Goal: Task Accomplishment & Management: Complete application form

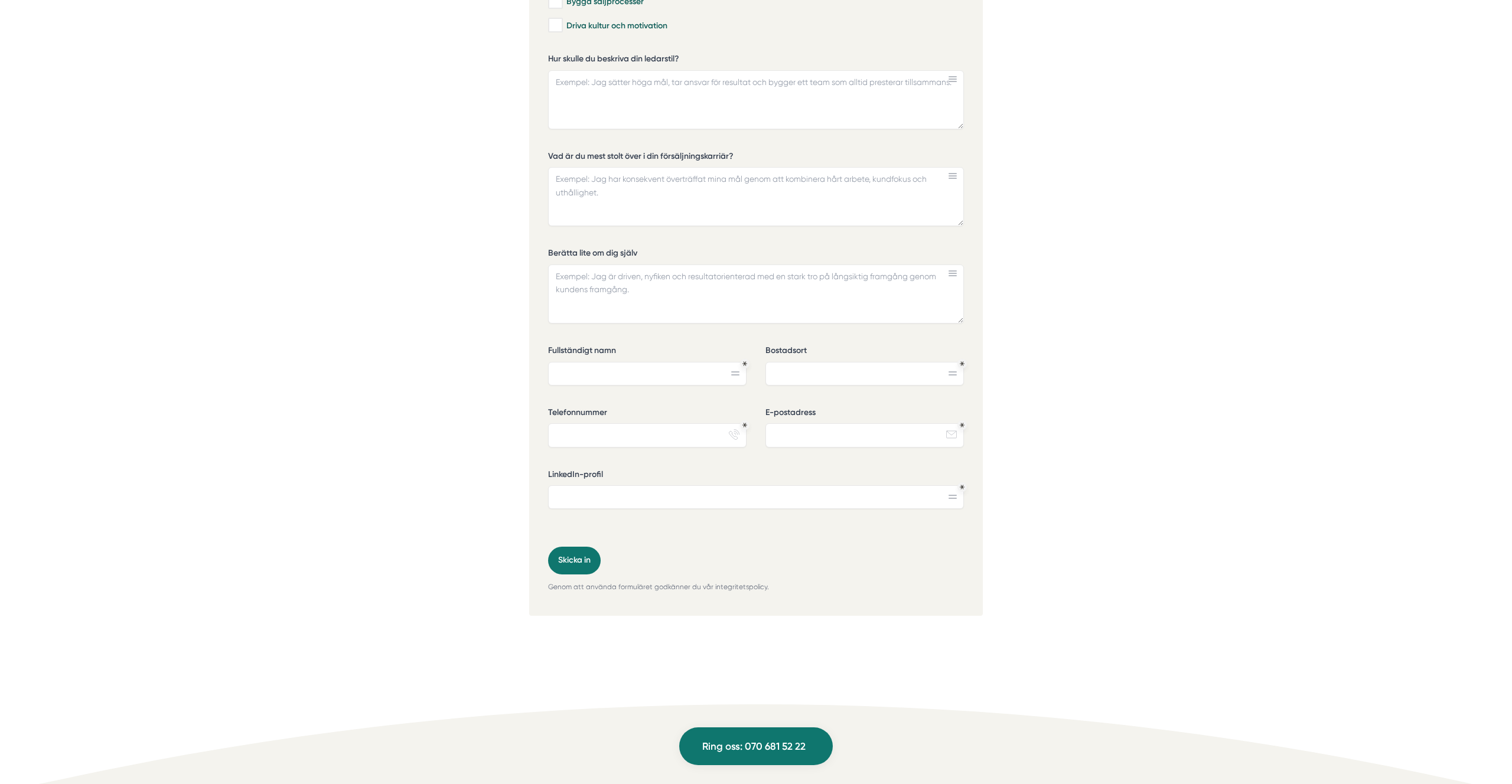
scroll to position [3618, 0]
click at [790, 343] on div "Vilka ledarskapsuppgifter har du arbetat mest med. (checkboxes) Rekrytering av …" at bounding box center [756, 211] width 416 height 680
click at [789, 352] on label "Bostadsort" at bounding box center [864, 357] width 198 height 15
click at [789, 367] on input "Bostadsort" at bounding box center [864, 378] width 198 height 23
click at [789, 352] on label "Bostadsort" at bounding box center [864, 357] width 198 height 15
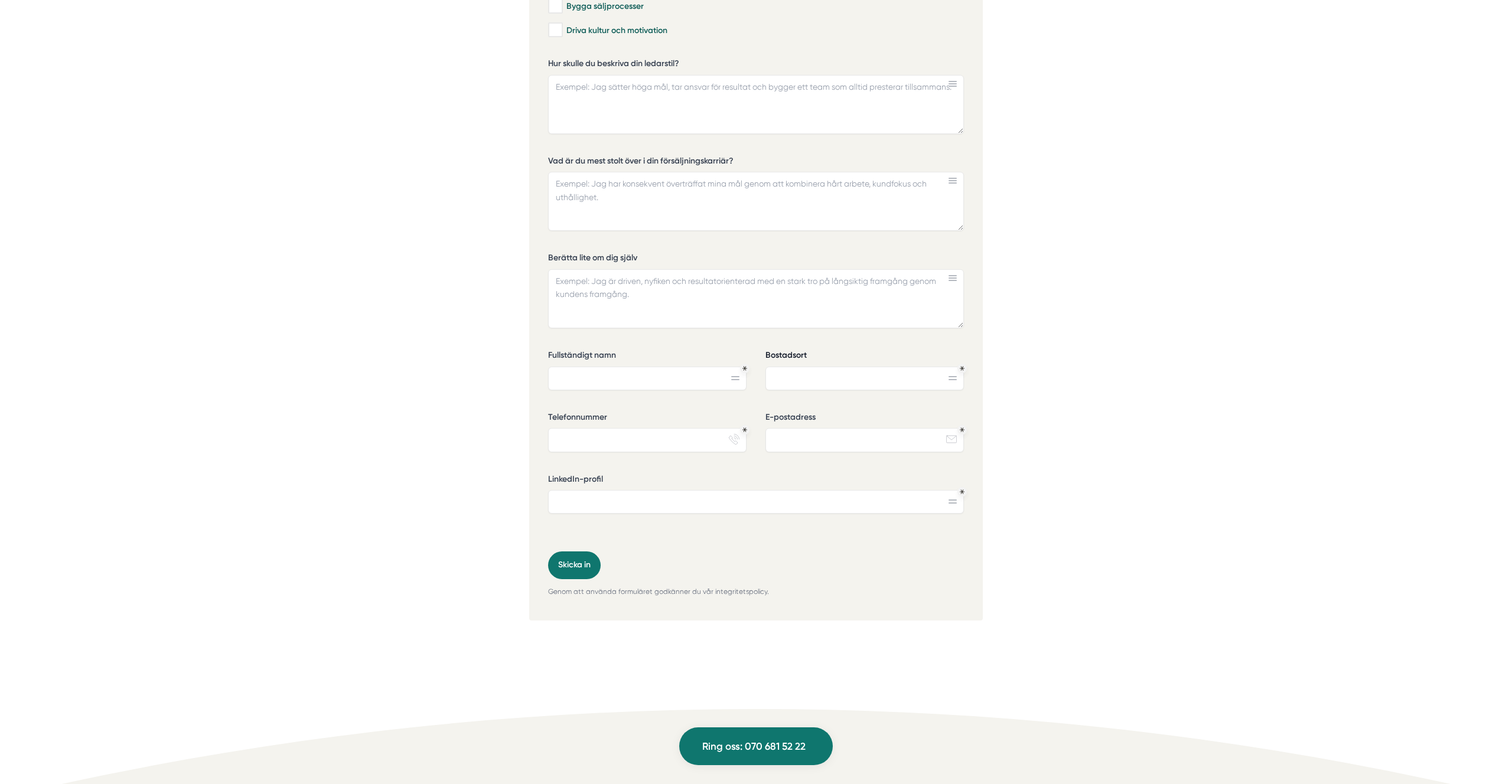
click at [789, 367] on input "Bostadsort" at bounding box center [864, 378] width 198 height 23
click at [789, 352] on label "Bostadsort" at bounding box center [864, 357] width 198 height 15
click at [789, 367] on input "Bostadsort" at bounding box center [864, 378] width 198 height 23
click at [789, 352] on label "Bostadsort" at bounding box center [864, 357] width 198 height 15
click at [789, 367] on input "Bostadsort" at bounding box center [864, 378] width 198 height 23
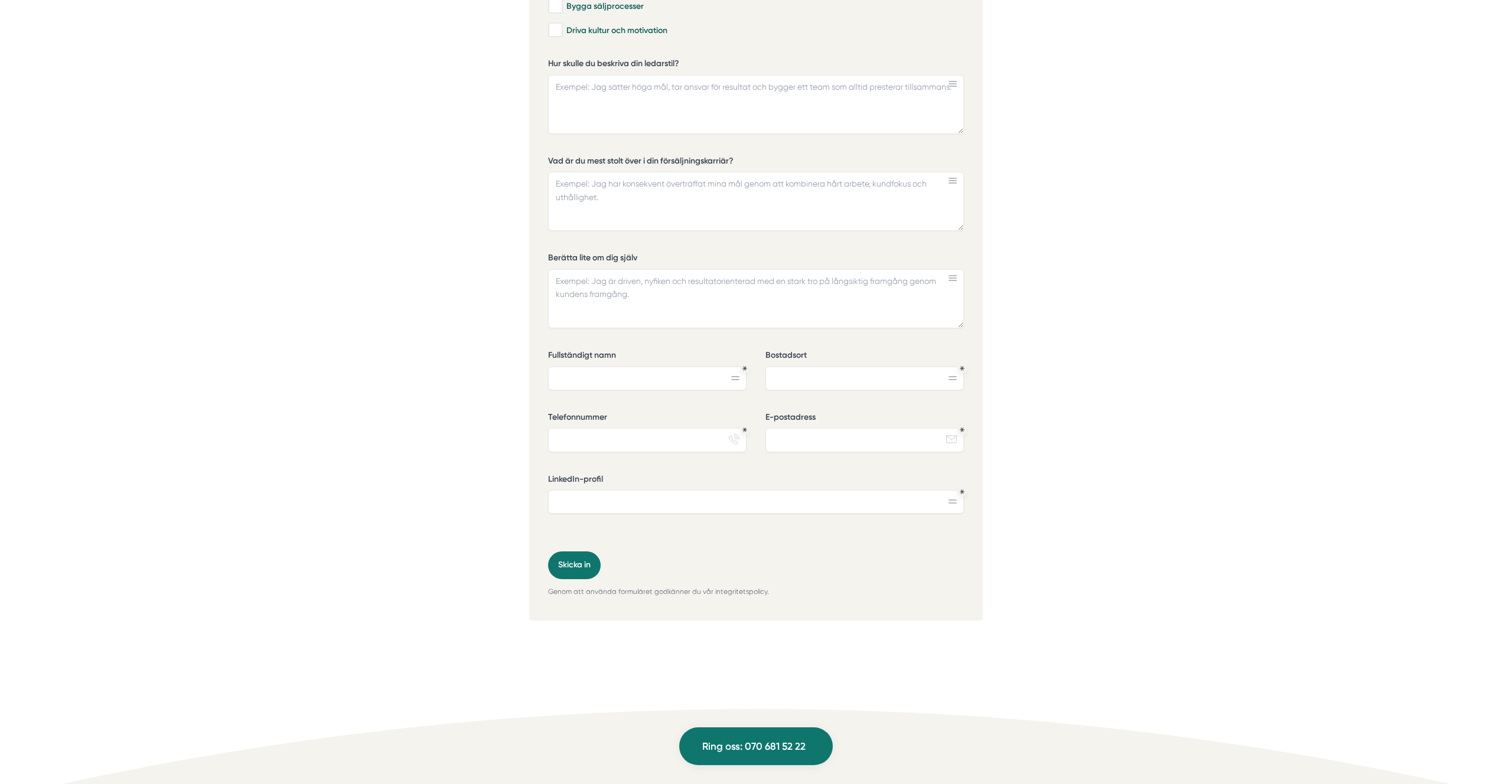
click at [535, 359] on div "Ansök via formuläret nedan Vi har som krav att du har tidigare erfarenhet som f…" at bounding box center [756, 208] width 454 height 825
click at [565, 350] on label "Fullständigt namn" at bounding box center [647, 357] width 198 height 15
click at [565, 367] on input "Fullständigt namn" at bounding box center [647, 378] width 198 height 23
click at [565, 350] on label "Fullständigt namn" at bounding box center [647, 357] width 198 height 15
click at [565, 367] on input "Fullständigt namn" at bounding box center [647, 378] width 198 height 23
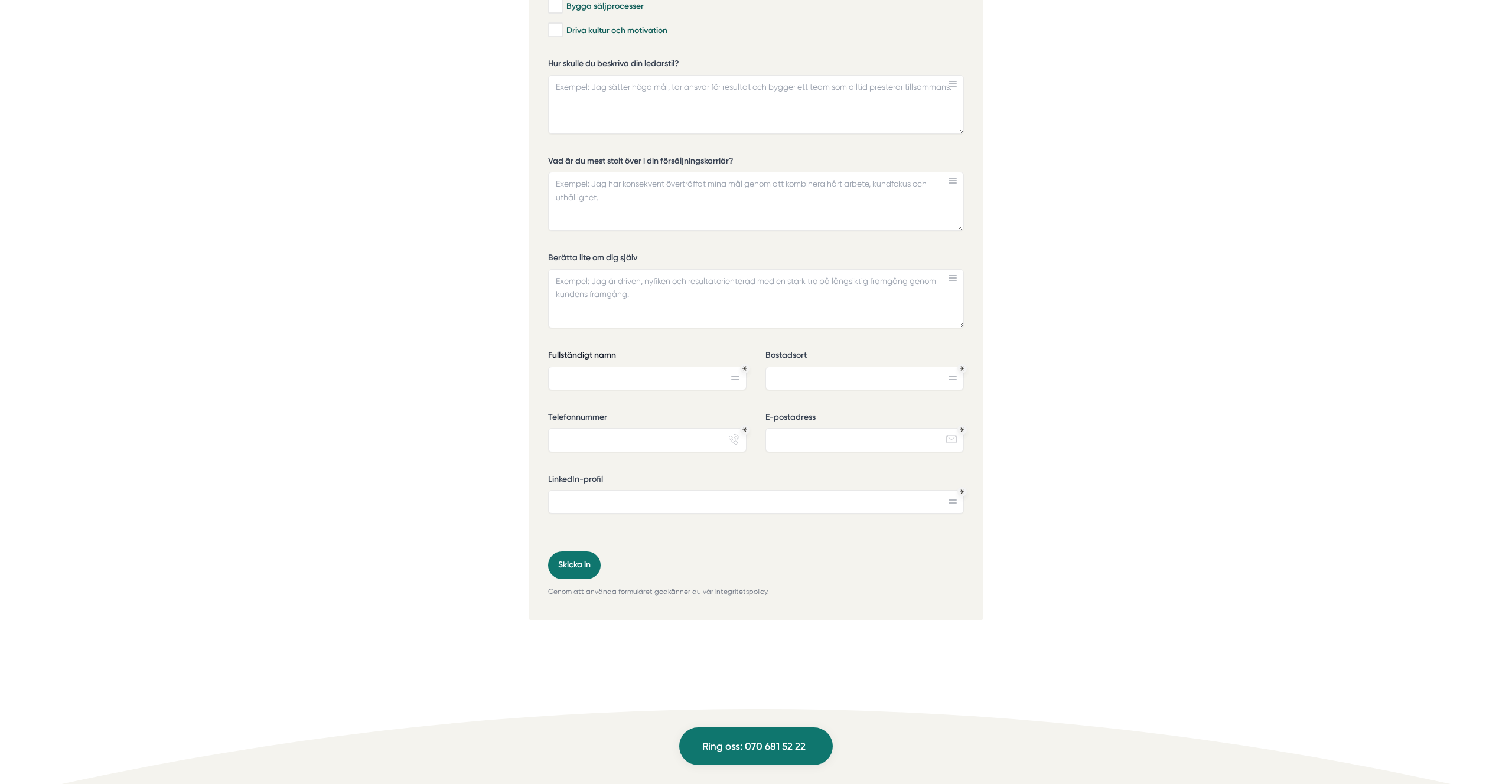
click at [564, 350] on label "Fullständigt namn" at bounding box center [647, 357] width 198 height 15
click at [564, 367] on input "Fullständigt namn" at bounding box center [647, 378] width 198 height 23
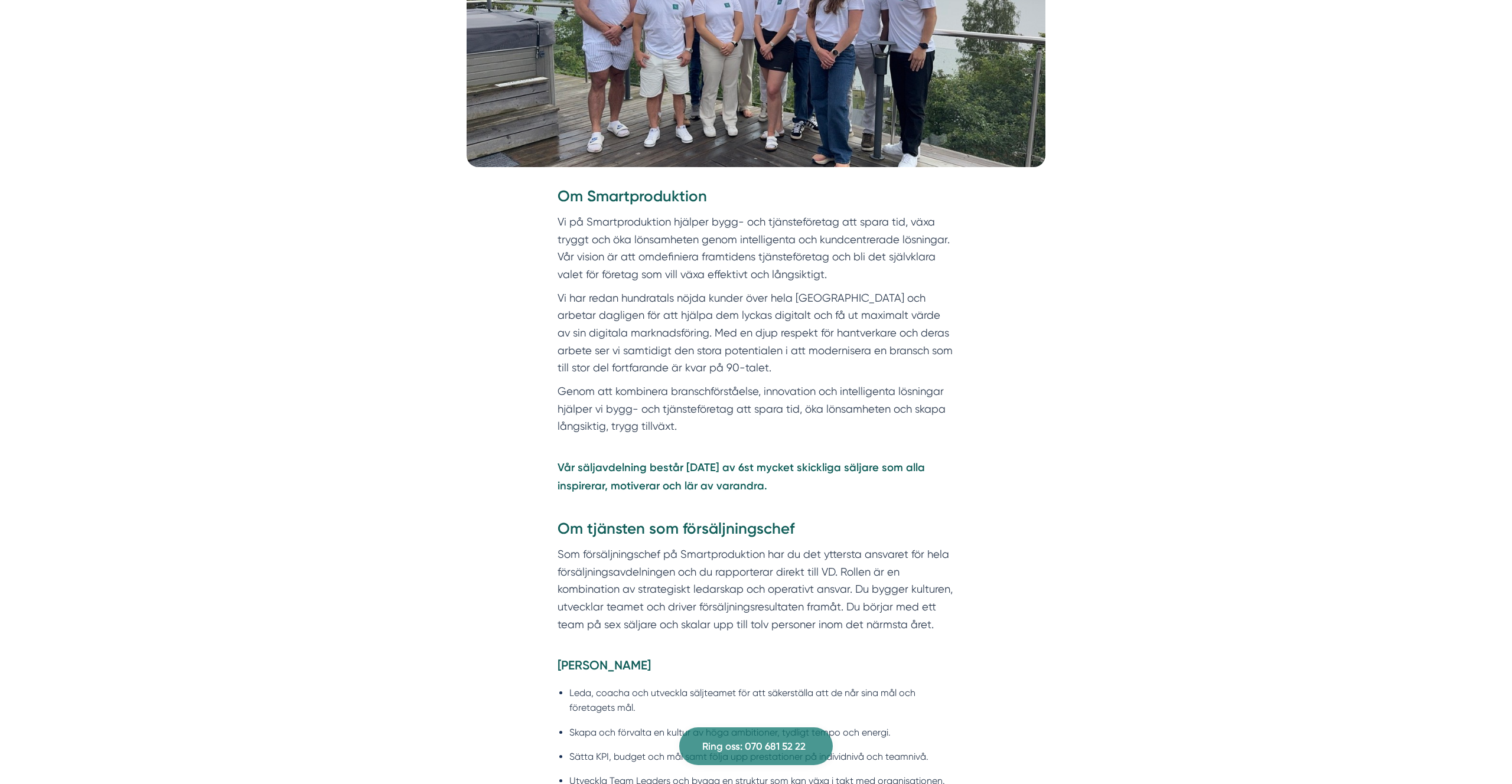
scroll to position [0, 0]
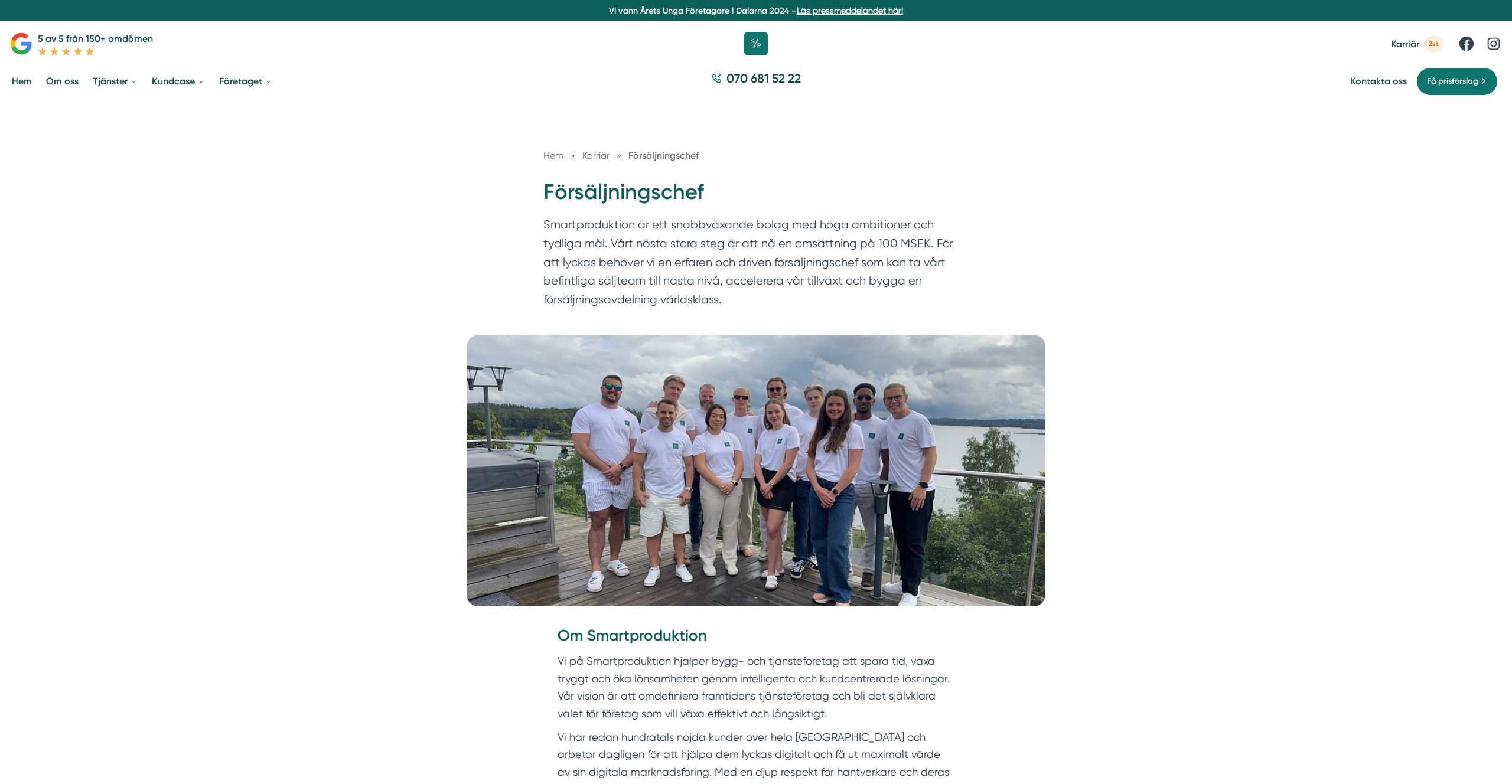
click at [280, 268] on div "Hem » [GEOGRAPHIC_DATA] » Försäljningschef Försäljningschef Smartproduktion är …" at bounding box center [756, 218] width 1512 height 234
click at [583, 283] on p "Smartproduktion är ett snabbväxande bolag med höga ambitioner och tydliga mål. …" at bounding box center [756, 265] width 425 height 99
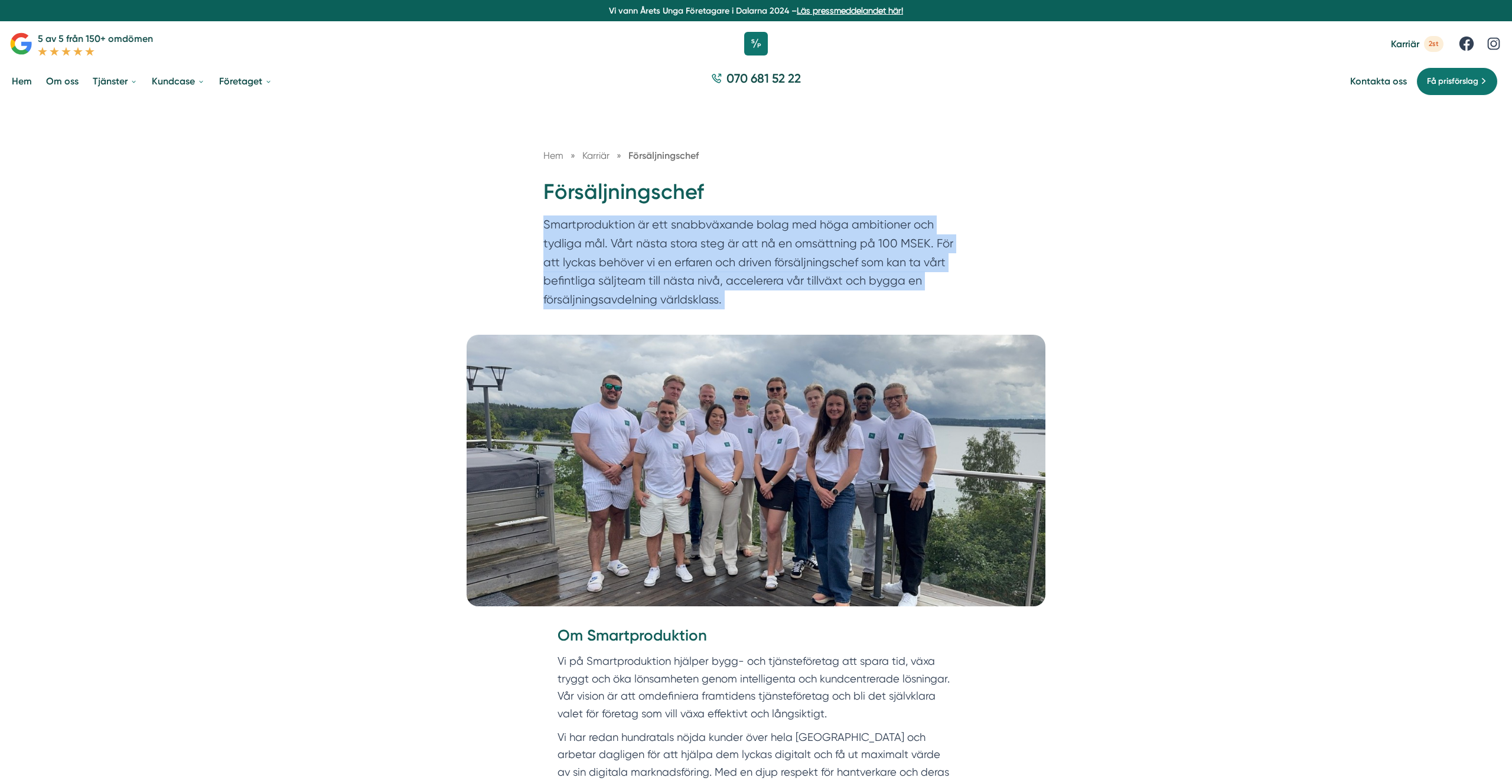
click at [583, 283] on p "Smartproduktion är ett snabbväxande bolag med höga ambitioner och tydliga mål. …" at bounding box center [756, 265] width 425 height 99
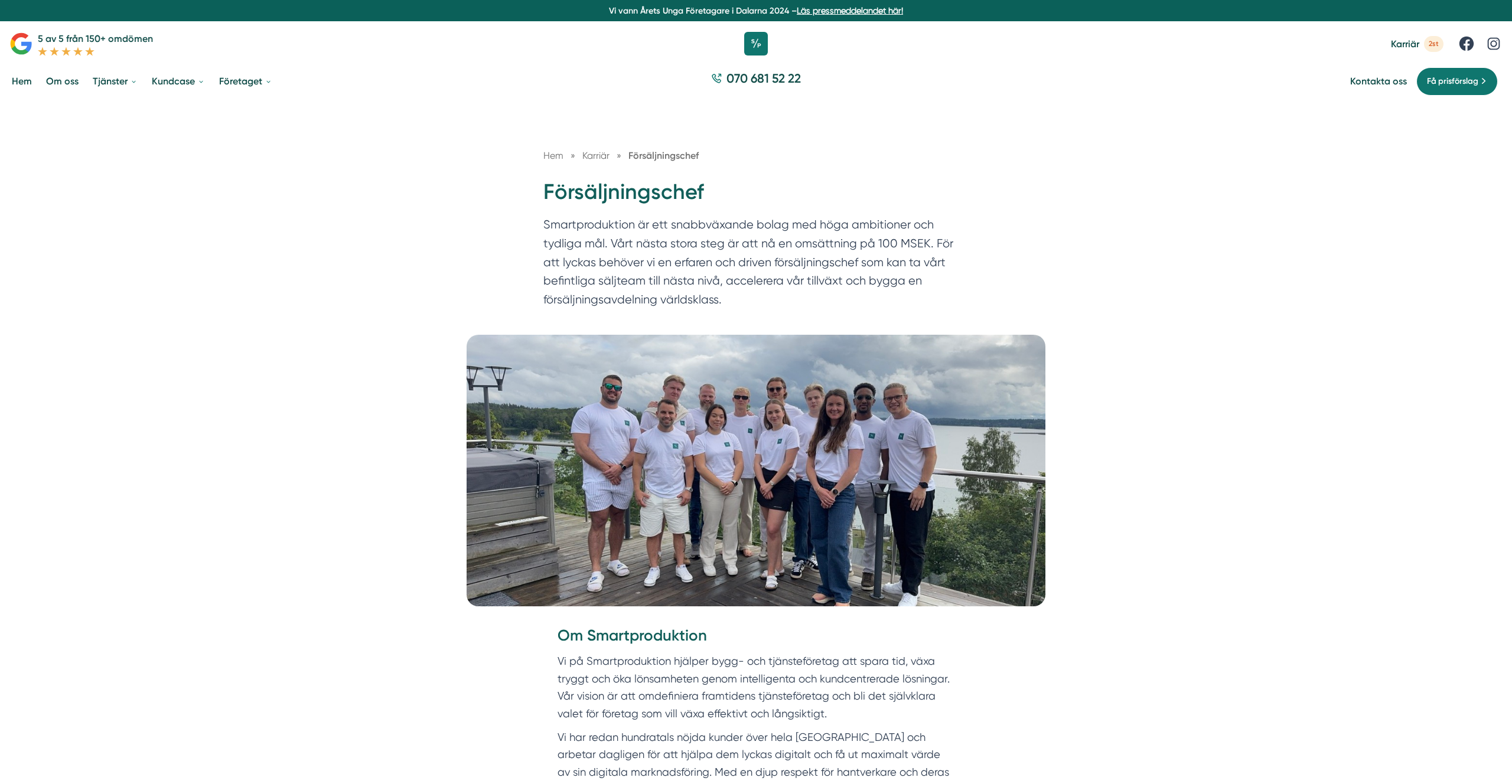
click at [722, 215] on h1 "Försäljningschef" at bounding box center [756, 196] width 425 height 38
click at [789, 234] on p "Smartproduktion är ett snabbväxande bolag med höga ambitioner och tydliga mål. …" at bounding box center [756, 265] width 425 height 99
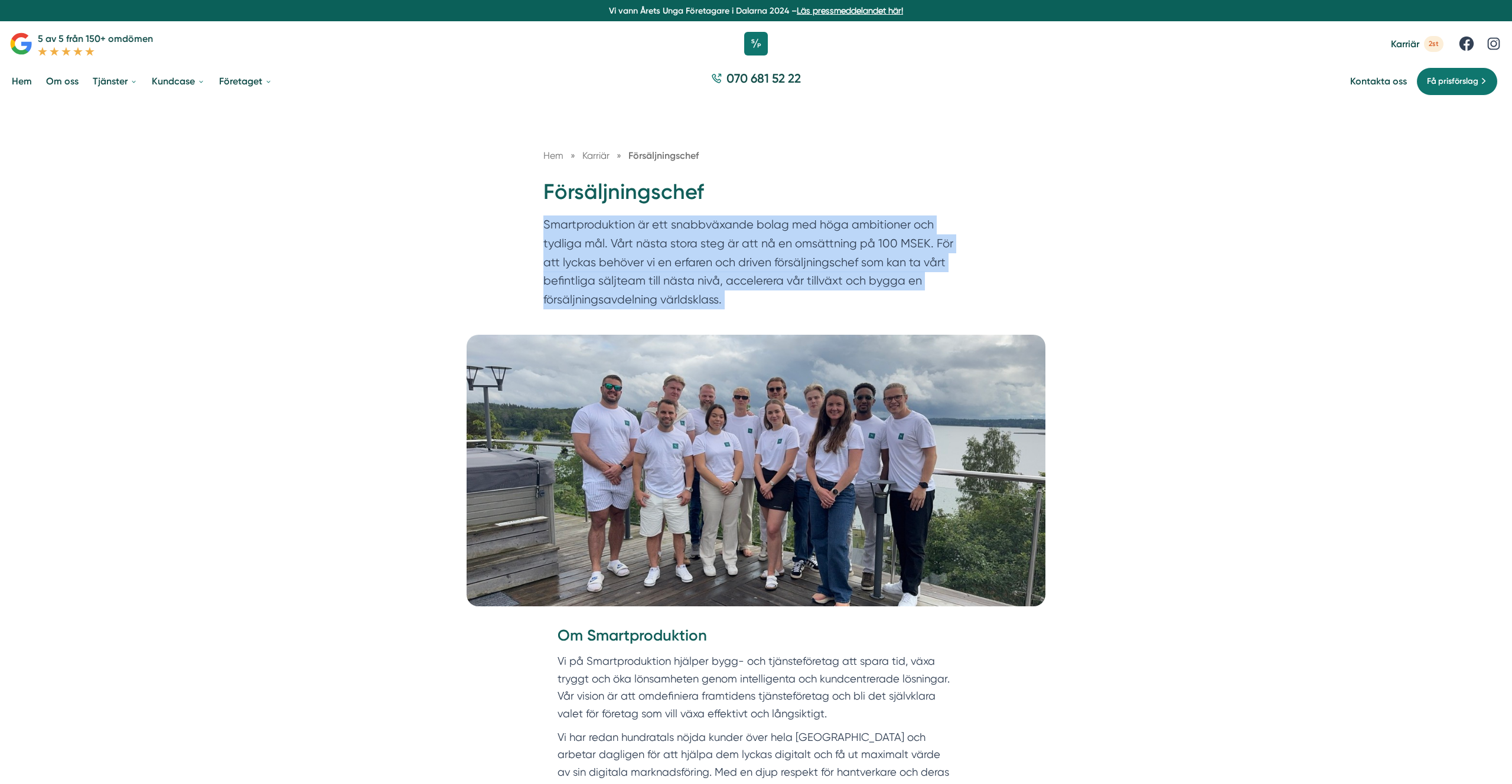
click at [789, 234] on p "Smartproduktion är ett snabbväxande bolag med höga ambitioner och tydliga mål. …" at bounding box center [756, 265] width 425 height 99
click at [594, 307] on p "Smartproduktion är ett snabbväxande bolag med höga ambitioner och tydliga mål. …" at bounding box center [756, 265] width 425 height 99
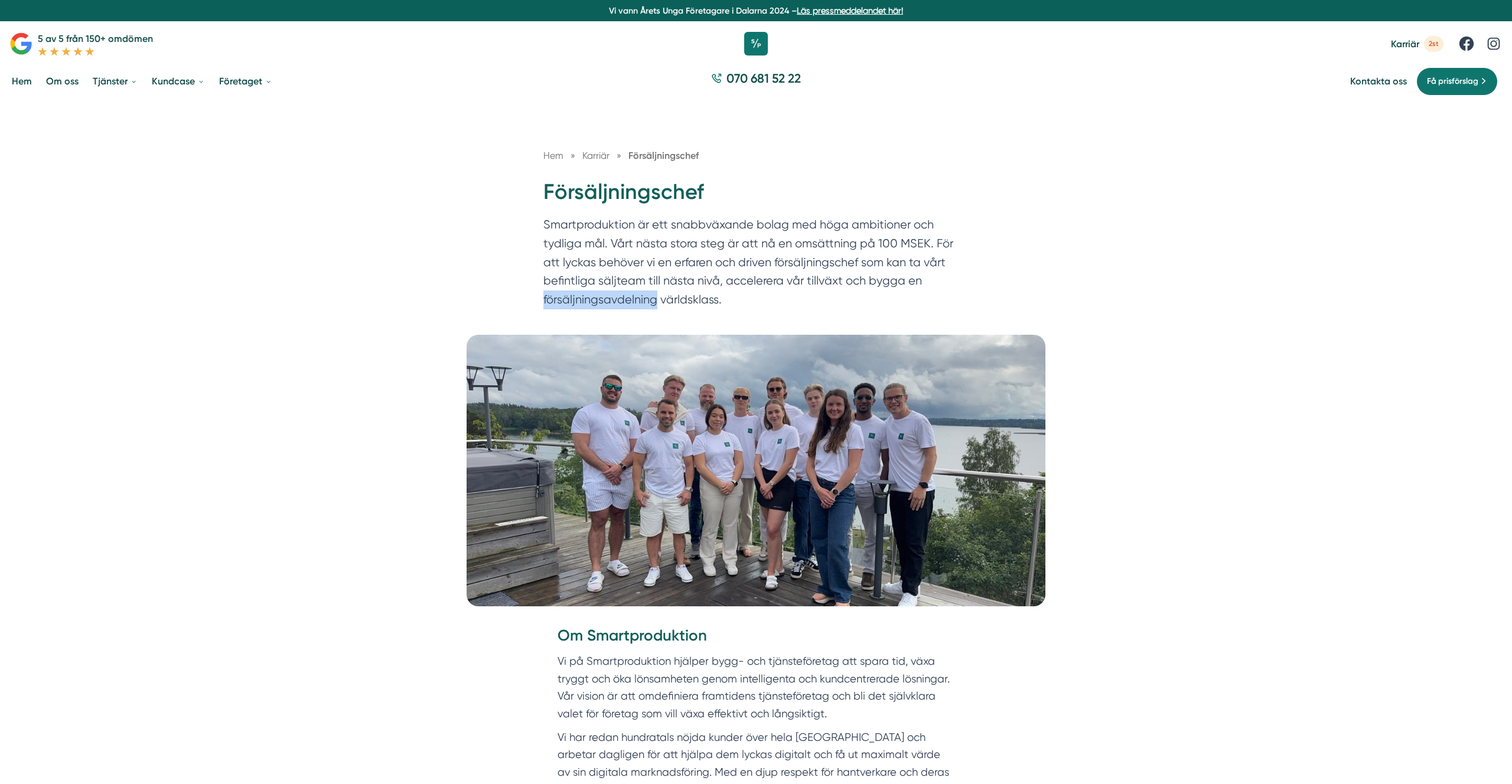
click at [594, 307] on p "Smartproduktion är ett snabbväxande bolag med höga ambitioner och tydliga mål. …" at bounding box center [756, 265] width 425 height 99
click at [671, 303] on p "Smartproduktion är ett snabbväxande bolag med höga ambitioner och tydliga mål. …" at bounding box center [756, 265] width 425 height 99
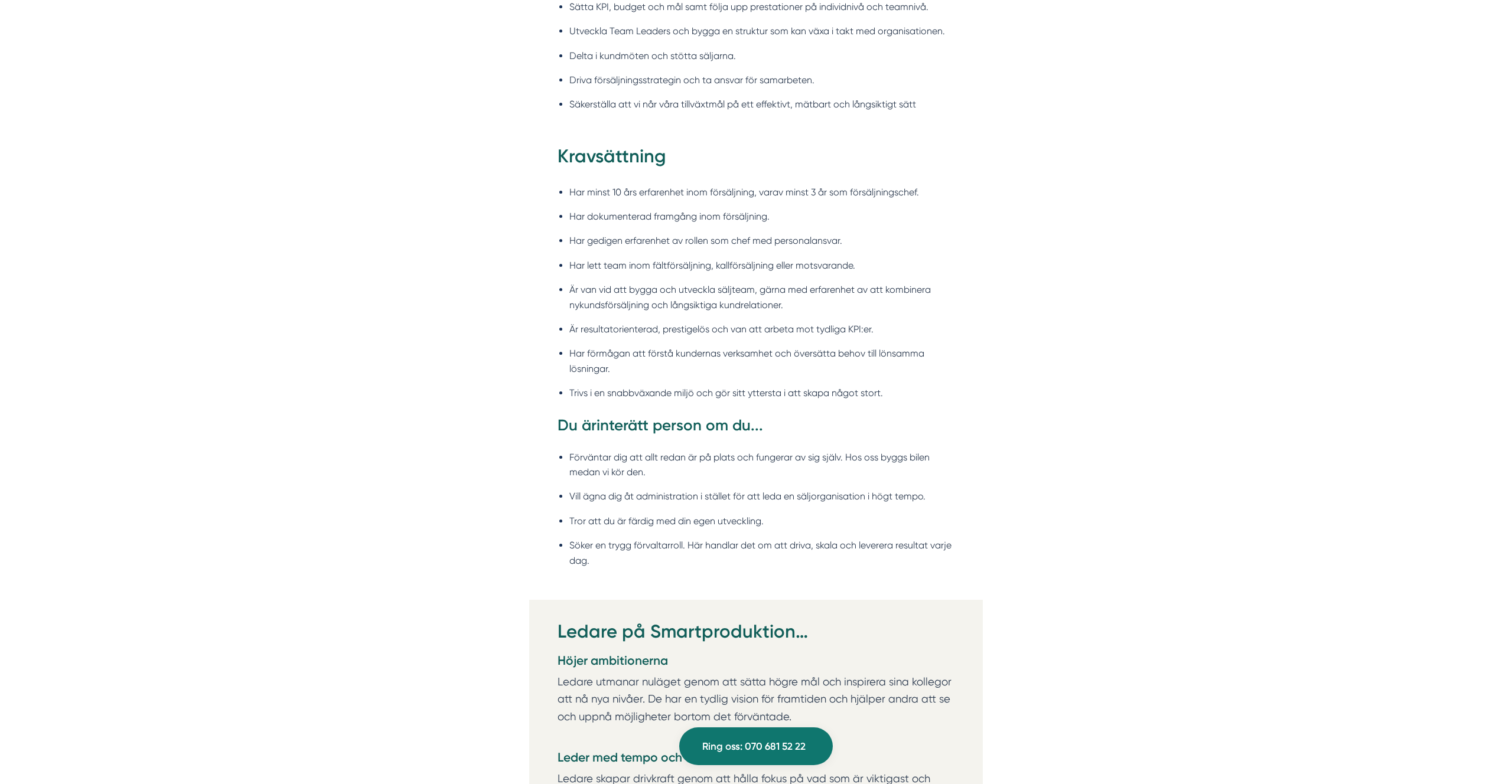
click at [726, 386] on li "Trivs i en snabbväxande miljö och gör sitt yttersta i att skapa något stort." at bounding box center [762, 393] width 385 height 15
click at [802, 391] on li "Trivs i en snabbväxande miljö och gör sitt yttersta i att skapa något stort." at bounding box center [762, 393] width 385 height 15
drag, startPoint x: 855, startPoint y: 390, endPoint x: 764, endPoint y: 397, distance: 91.3
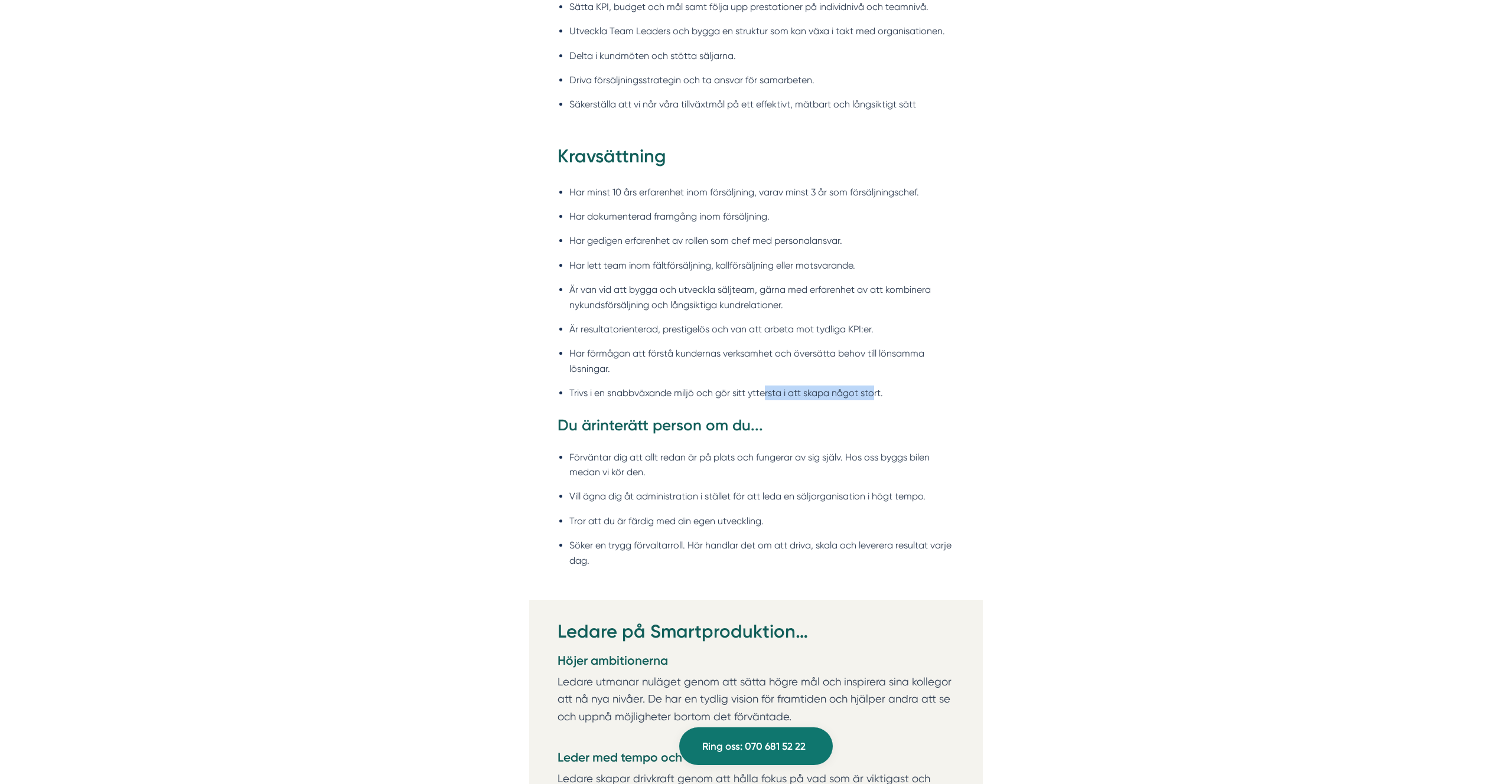
click at [764, 397] on li "Trivs i en snabbväxande miljö och gör sitt yttersta i att skapa något stort." at bounding box center [762, 393] width 385 height 15
copy li "rsta i att skapa något sto"
click at [899, 398] on li "Trivs i en snabbväxande miljö och gör sitt yttersta i att skapa något stort." at bounding box center [762, 393] width 385 height 15
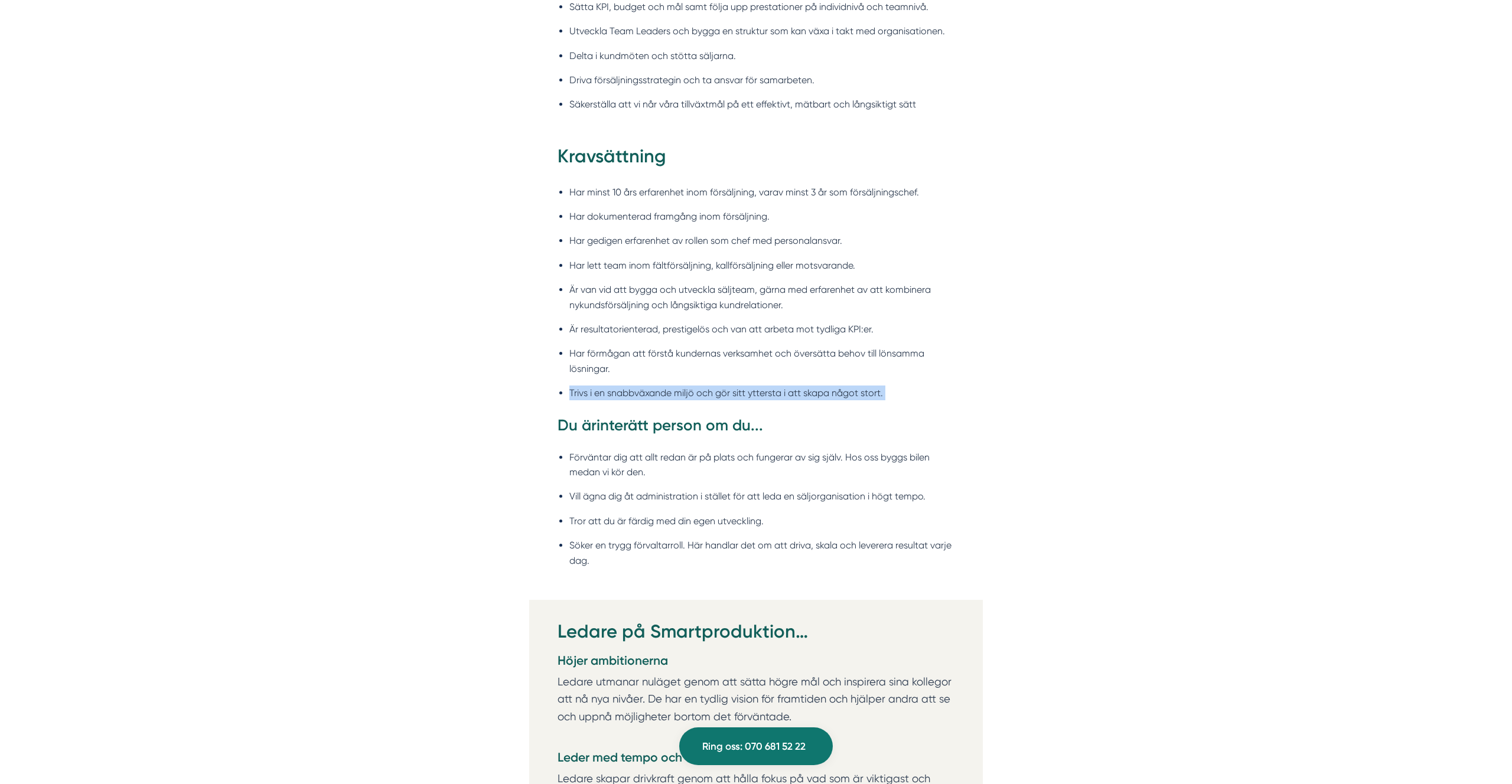
copy ul "Trivs i en snabbväxande miljö och gör sitt yttersta i att skapa något stort."
